Goal: Navigation & Orientation: Understand site structure

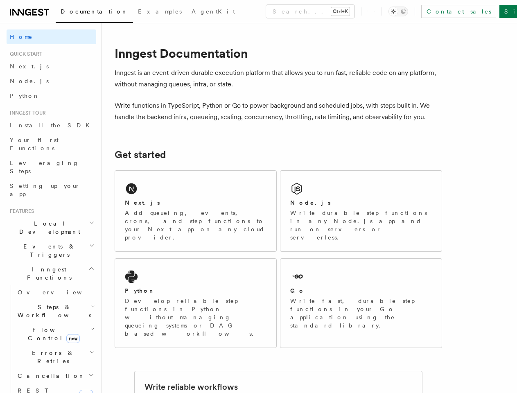
click at [275, 11] on button "Search... Ctrl+K" at bounding box center [310, 11] width 88 height 13
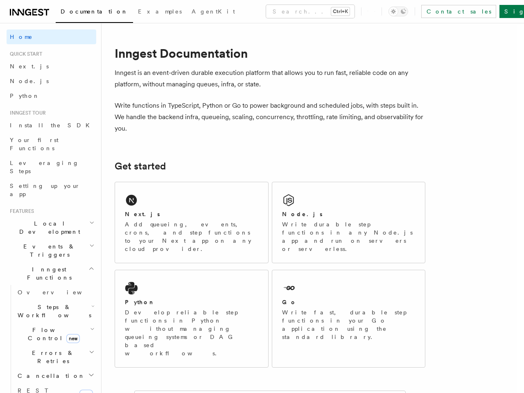
click at [411, 11] on div at bounding box center [262, 196] width 524 height 393
click at [48, 199] on div at bounding box center [262, 196] width 524 height 393
click at [48, 214] on div at bounding box center [262, 196] width 524 height 393
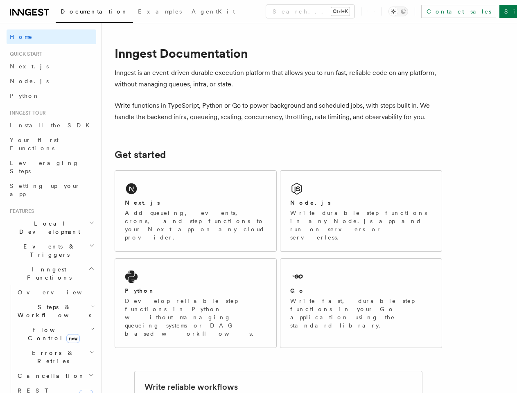
click at [48, 265] on span "Inngest Functions" at bounding box center [48, 273] width 82 height 16
click at [52, 303] on span "Steps & Workflows" at bounding box center [52, 311] width 77 height 16
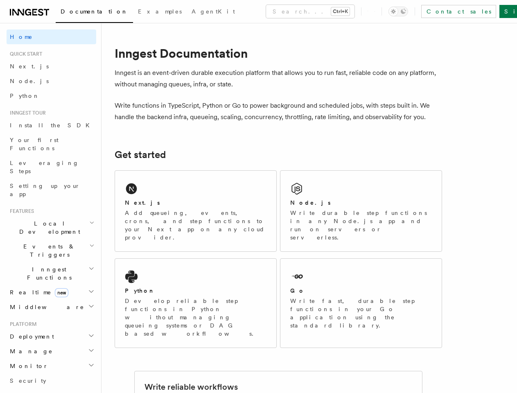
click at [52, 321] on h2 "Platform" at bounding box center [52, 324] width 90 height 7
click at [52, 329] on h2 "Deployment" at bounding box center [52, 336] width 90 height 15
